Goal: Use online tool/utility: Utilize a website feature to perform a specific function

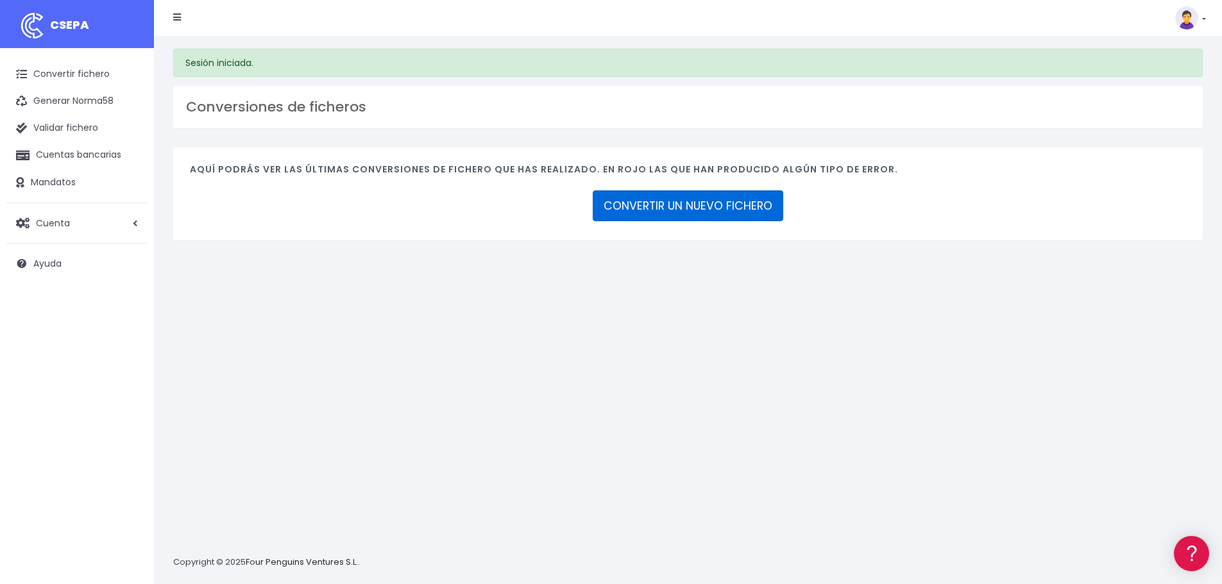
click at [694, 201] on link "CONVERTIR UN NUEVO FICHERO" at bounding box center [688, 206] width 191 height 31
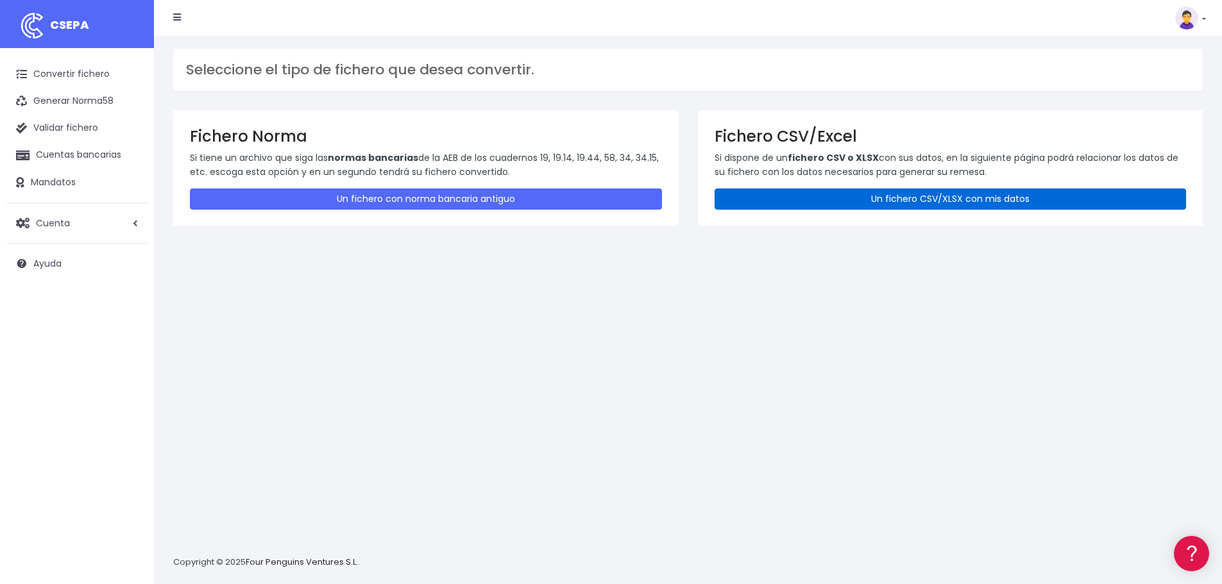
click at [909, 194] on link "Un fichero CSV/XLSX con mis datos" at bounding box center [951, 199] width 472 height 21
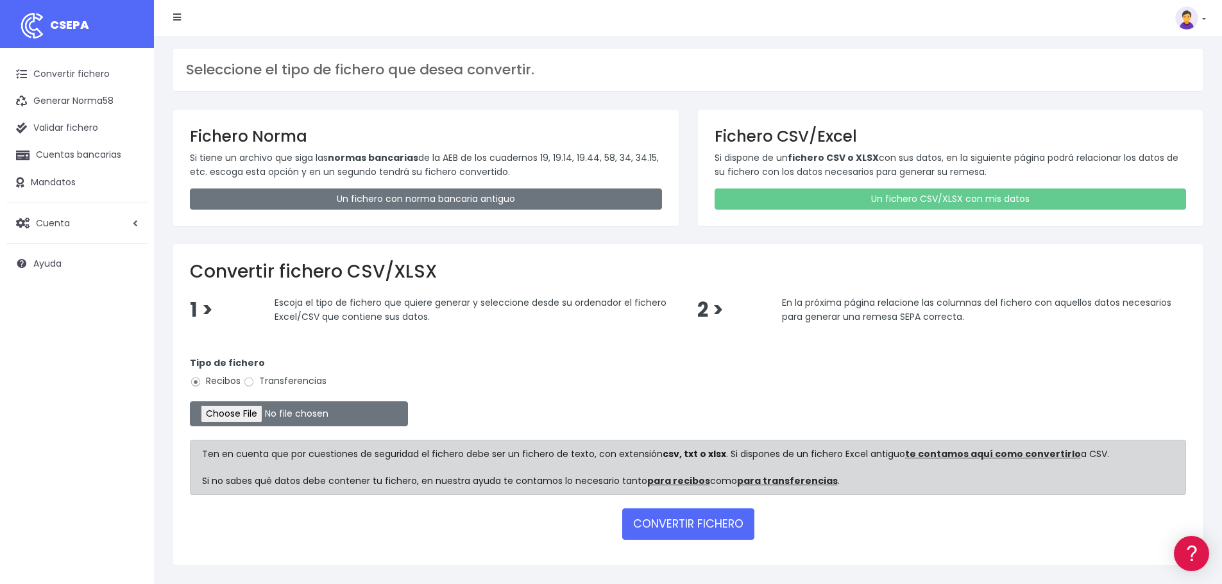
click at [281, 384] on label "Transferencias" at bounding box center [284, 381] width 83 height 13
click at [255, 384] on input "Transferencias" at bounding box center [249, 383] width 12 height 12
radio input "true"
click at [271, 412] on input "file" at bounding box center [299, 414] width 218 height 25
type input "C:\fakepath\09 - Remesa de pagos SEPTIEMBRE 2025 Ambos.xlsx"
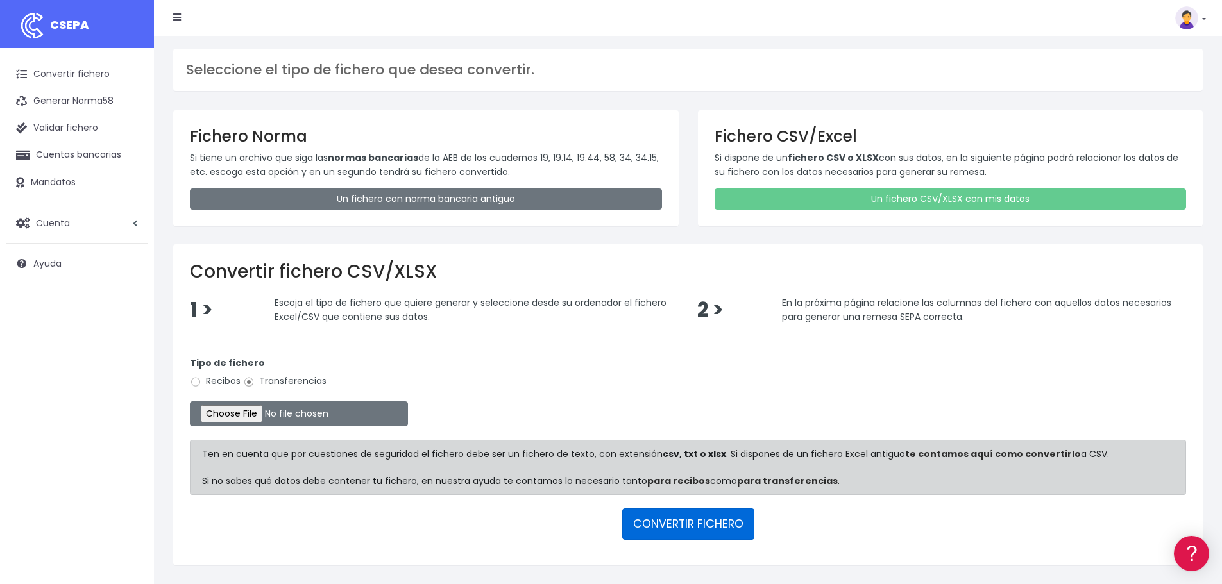
click at [668, 526] on button "CONVERTIR FICHERO" at bounding box center [688, 524] width 132 height 31
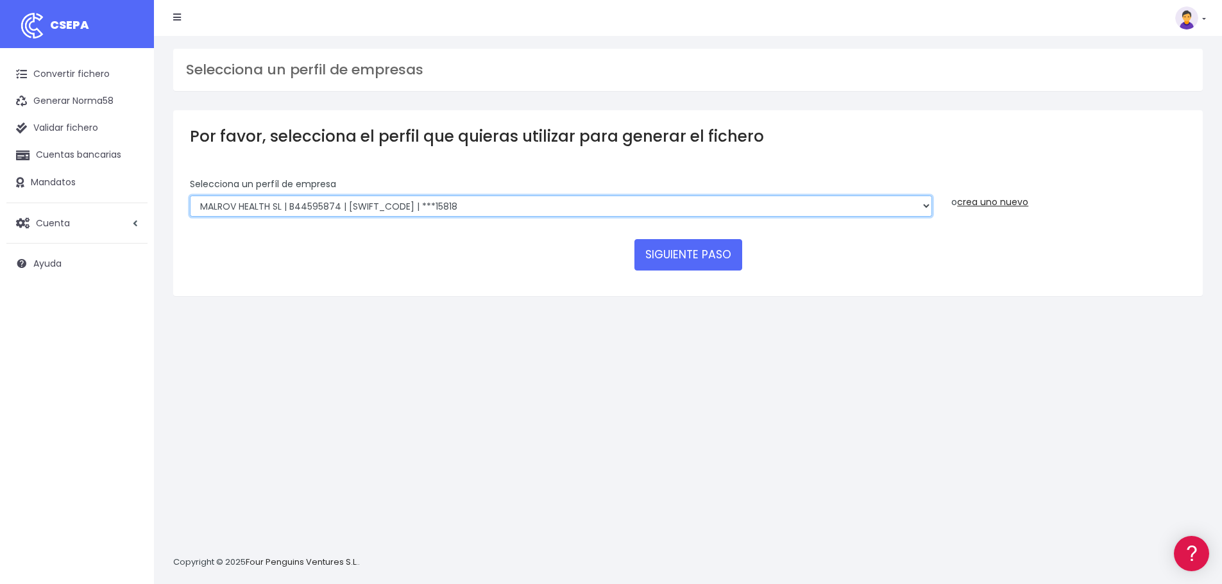
click at [362, 211] on select "AMBOS MARKETING SERVICES SL | B66410382 | BSABESBBXXX | ***21428 COMGRAFIC SA |…" at bounding box center [561, 207] width 742 height 22
select select "974"
click at [190, 196] on select "AMBOS MARKETING SERVICES SL | B66410382 | BSABESBBXXX | ***21428 COMGRAFIC SA |…" at bounding box center [561, 207] width 742 height 22
drag, startPoint x: 483, startPoint y: 238, endPoint x: 496, endPoint y: 240, distance: 13.0
click at [491, 239] on form "Selecciona un perfíl de empresa AMBOS MARKETING SERVICES SL | B66410382 | BSABE…" at bounding box center [688, 229] width 996 height 102
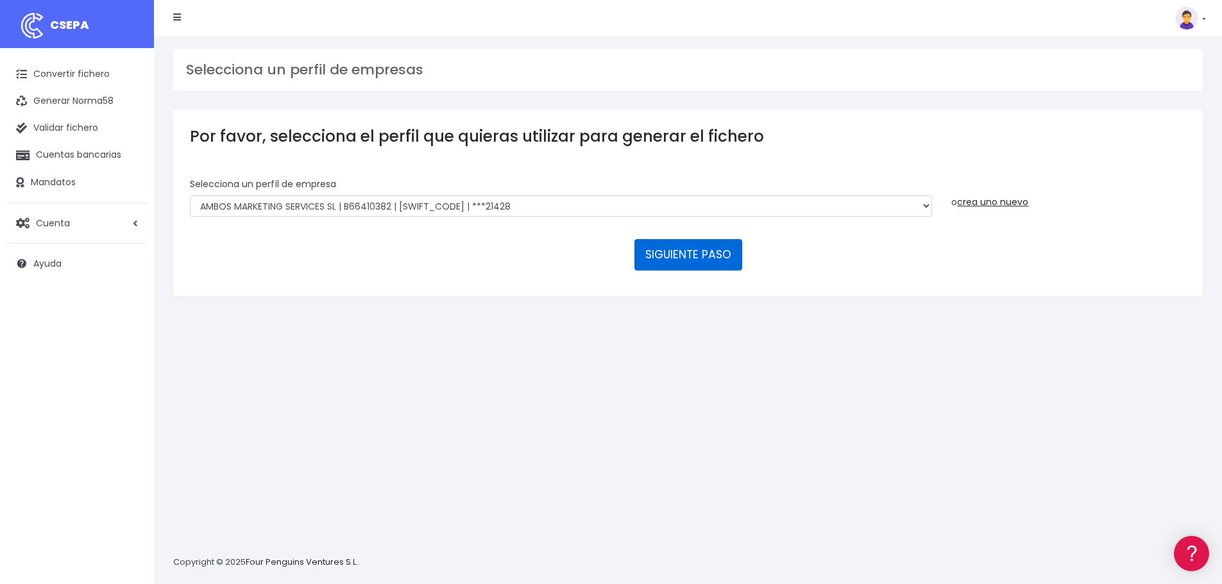
click at [661, 257] on button "SIGUIENTE PASO" at bounding box center [688, 254] width 108 height 31
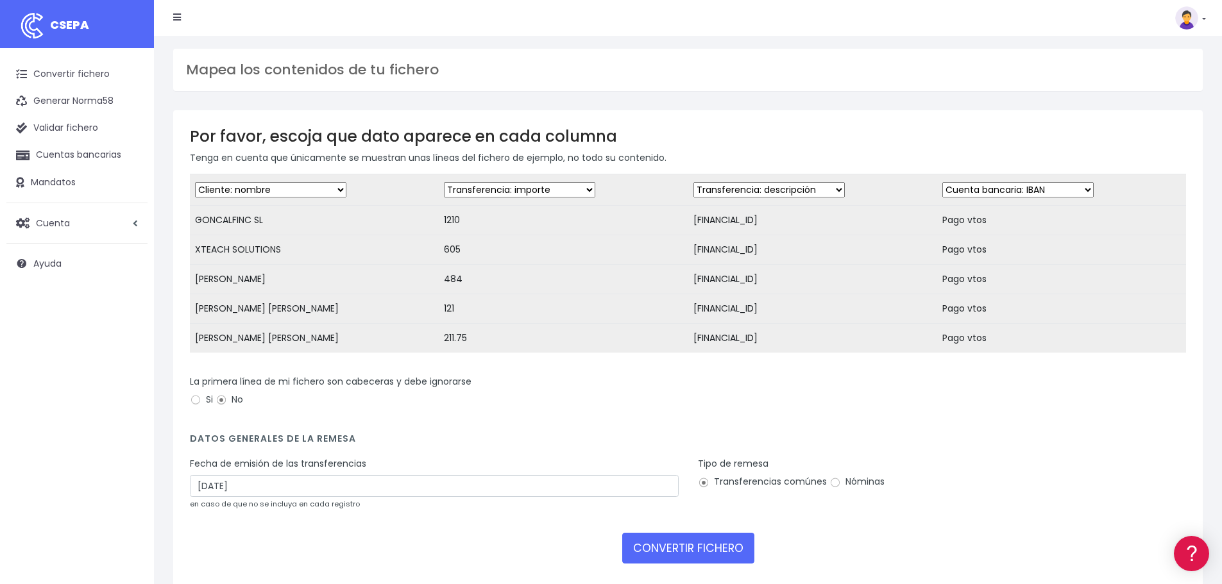
click at [745, 185] on select "Desechar campo Cliente: nombre Cliente: DNI Cliente: Email Cliente: referencia …" at bounding box center [768, 189] width 151 height 15
select select "iban"
click at [693, 182] on select "Desechar campo Cliente: nombre Cliente: DNI Cliente: Email Cliente: referencia …" at bounding box center [768, 189] width 151 height 15
click at [1050, 185] on select "Desechar campo Cliente: nombre Cliente: DNI Cliente: Email Cliente: referencia …" at bounding box center [1017, 189] width 151 height 15
select select "description"
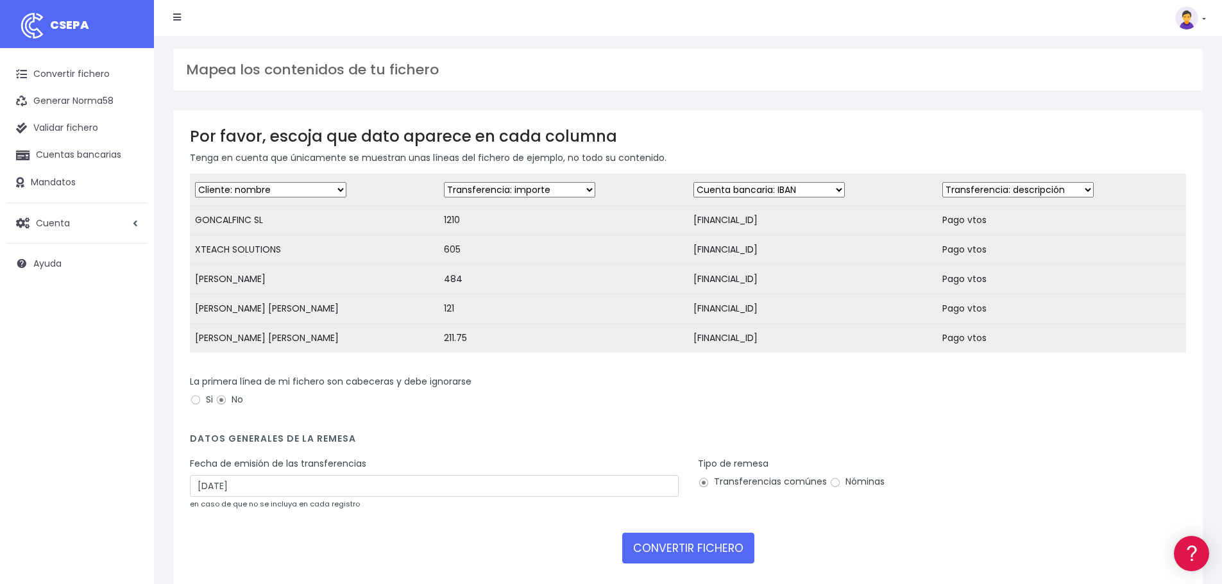
click at [942, 182] on select "Desechar campo Cliente: nombre Cliente: DNI Cliente: Email Cliente: referencia …" at bounding box center [1017, 189] width 151 height 15
drag, startPoint x: 1071, startPoint y: 402, endPoint x: 815, endPoint y: 401, distance: 255.9
click at [1071, 403] on div "La primera línea de mi fichero son cabeceras y debe ignorarse Si No" at bounding box center [688, 393] width 996 height 36
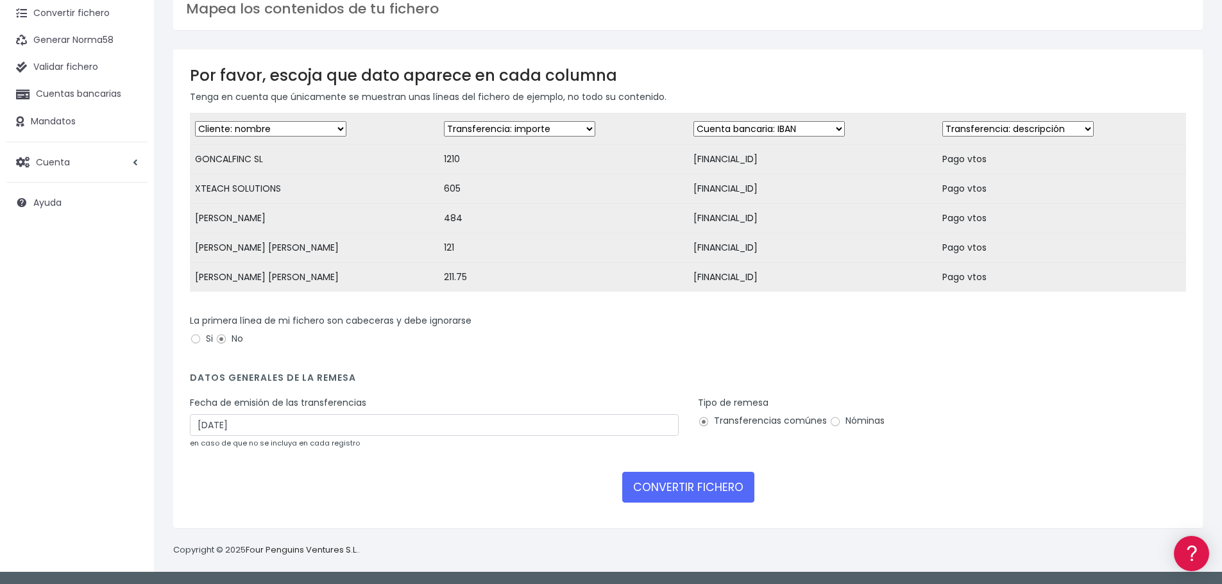
scroll to position [71, 0]
click at [704, 493] on button "CONVERTIR FICHERO" at bounding box center [688, 487] width 132 height 31
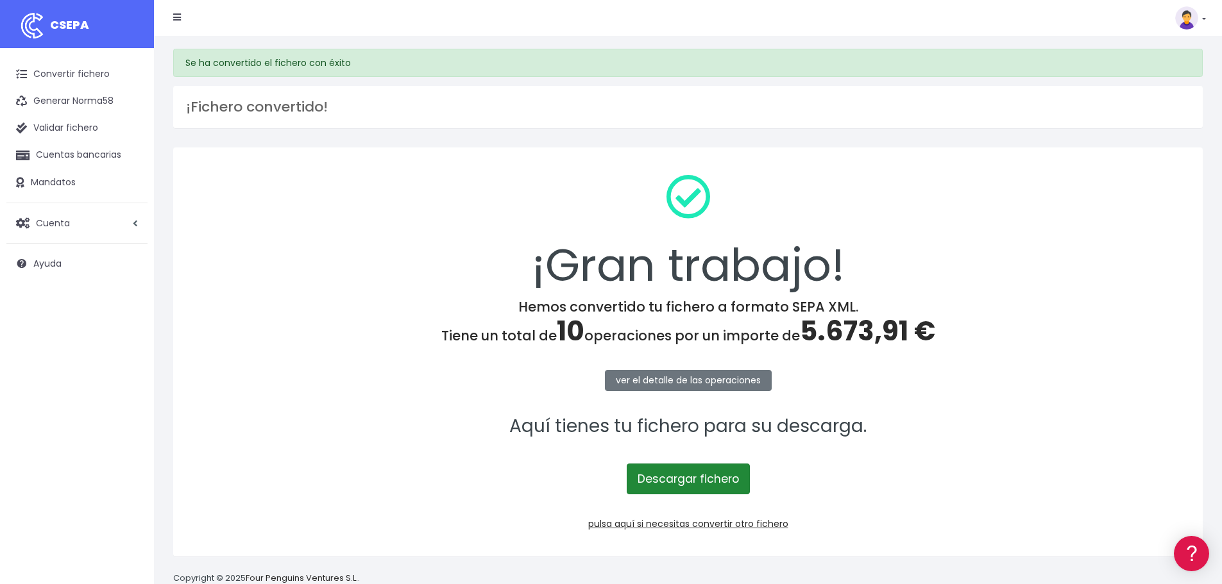
click at [713, 491] on link "Descargar fichero" at bounding box center [688, 479] width 123 height 31
click at [344, 262] on div "¡Gran trabajo!" at bounding box center [688, 231] width 996 height 135
drag, startPoint x: 360, startPoint y: 244, endPoint x: 370, endPoint y: 87, distance: 156.8
click at [361, 240] on div "¡Gran trabajo!" at bounding box center [688, 231] width 996 height 135
